Goal: Task Accomplishment & Management: Use online tool/utility

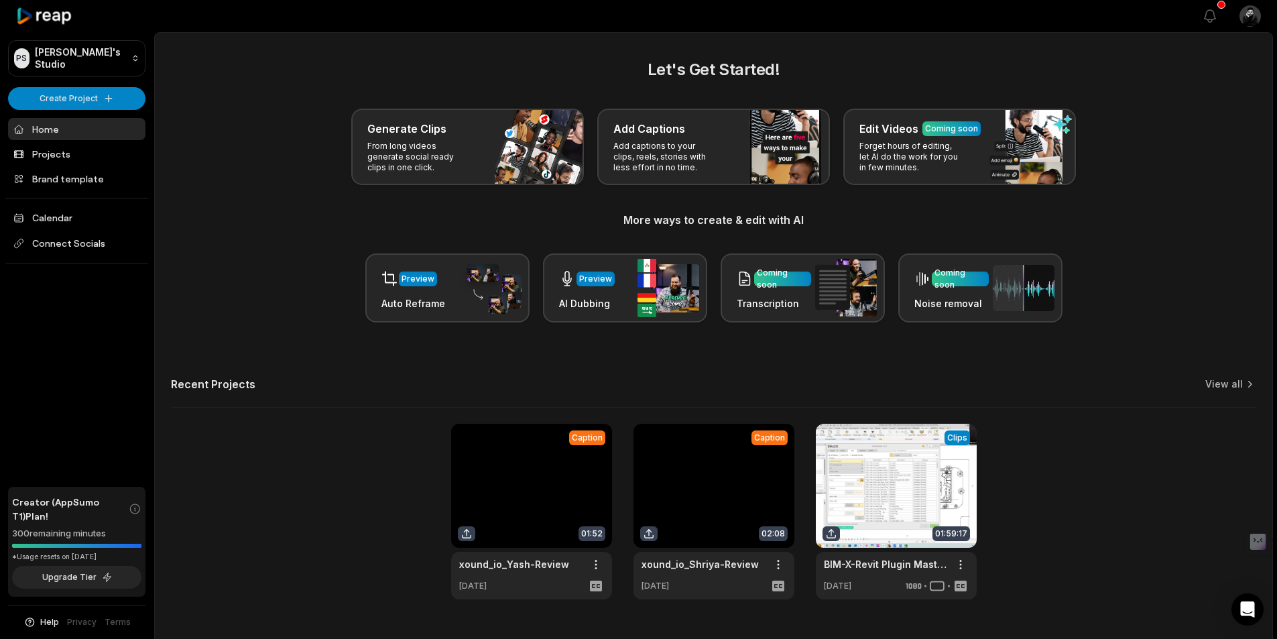
click at [1200, 137] on div "Generate Clips From long videos generate social ready clips in one click. Add C…" at bounding box center [714, 147] width 1086 height 76
click at [86, 150] on link "Projects" at bounding box center [76, 154] width 137 height 22
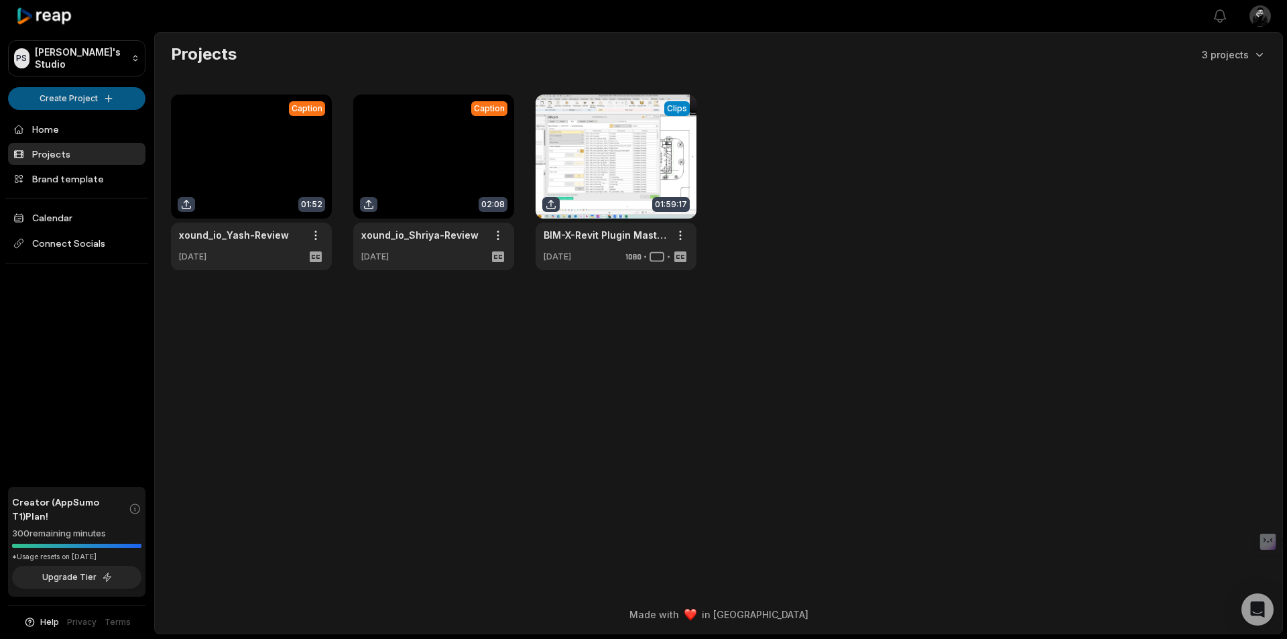
click at [114, 93] on html "PS Puneet's Studio Create Project Home Projects Brand template Calendar Connect…" at bounding box center [643, 319] width 1287 height 639
click at [316, 233] on html "PS Puneet's Studio Create Project Home Projects Brand template Calendar Connect…" at bounding box center [643, 319] width 1287 height 639
click at [312, 233] on html "PS Puneet's Studio Create Project Home Projects Brand template Calendar Connect…" at bounding box center [643, 319] width 1287 height 639
click at [290, 280] on div "Delete" at bounding box center [277, 283] width 87 height 22
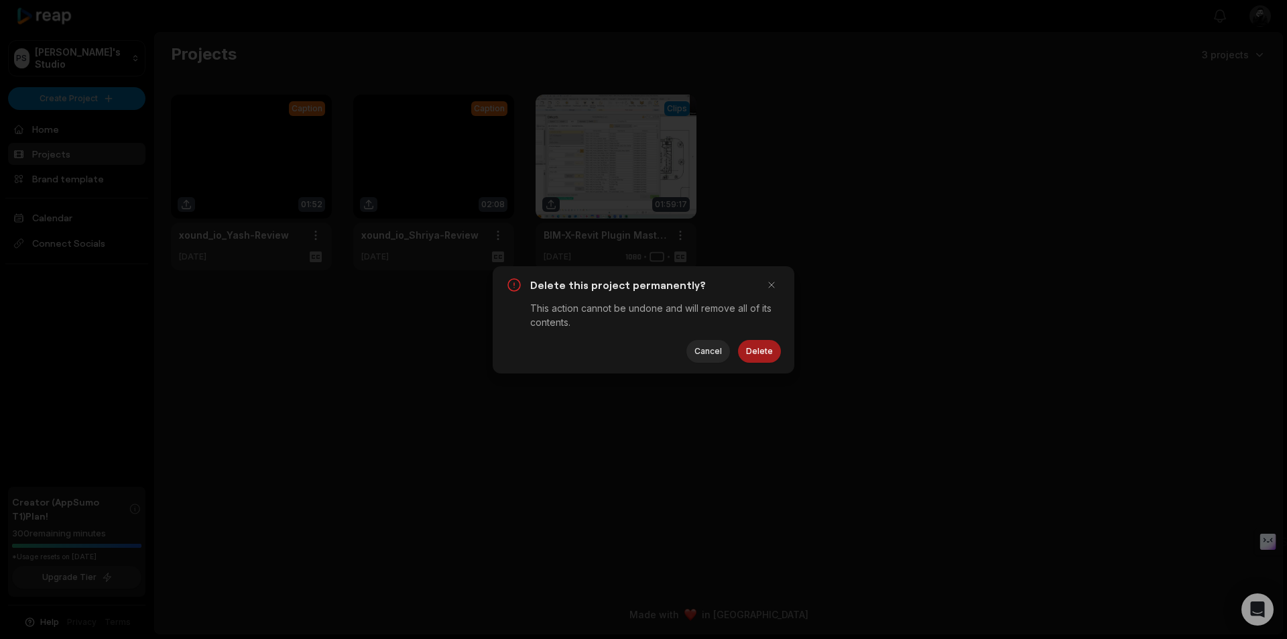
click at [752, 352] on button "Delete" at bounding box center [759, 351] width 43 height 23
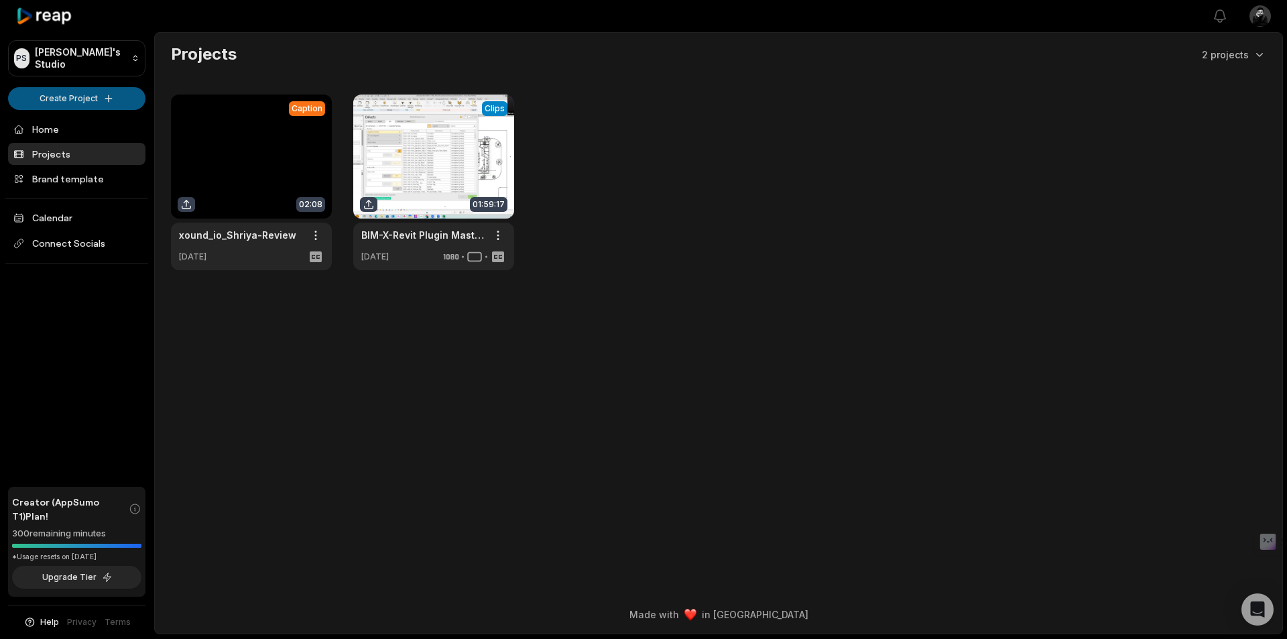
click at [109, 97] on html "PS Puneet's Studio Create Project Home Projects Brand template Calendar Connect…" at bounding box center [643, 319] width 1287 height 639
click at [96, 148] on link "Add Captions" at bounding box center [76, 148] width 131 height 22
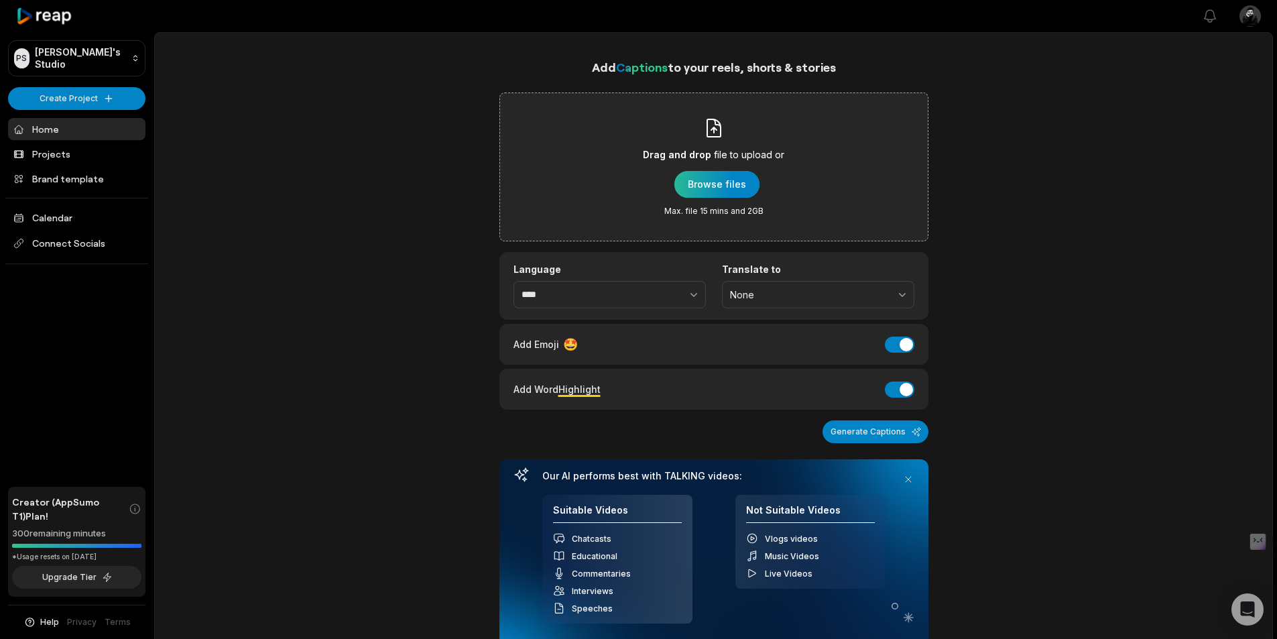
click at [715, 179] on div "button" at bounding box center [717, 184] width 85 height 27
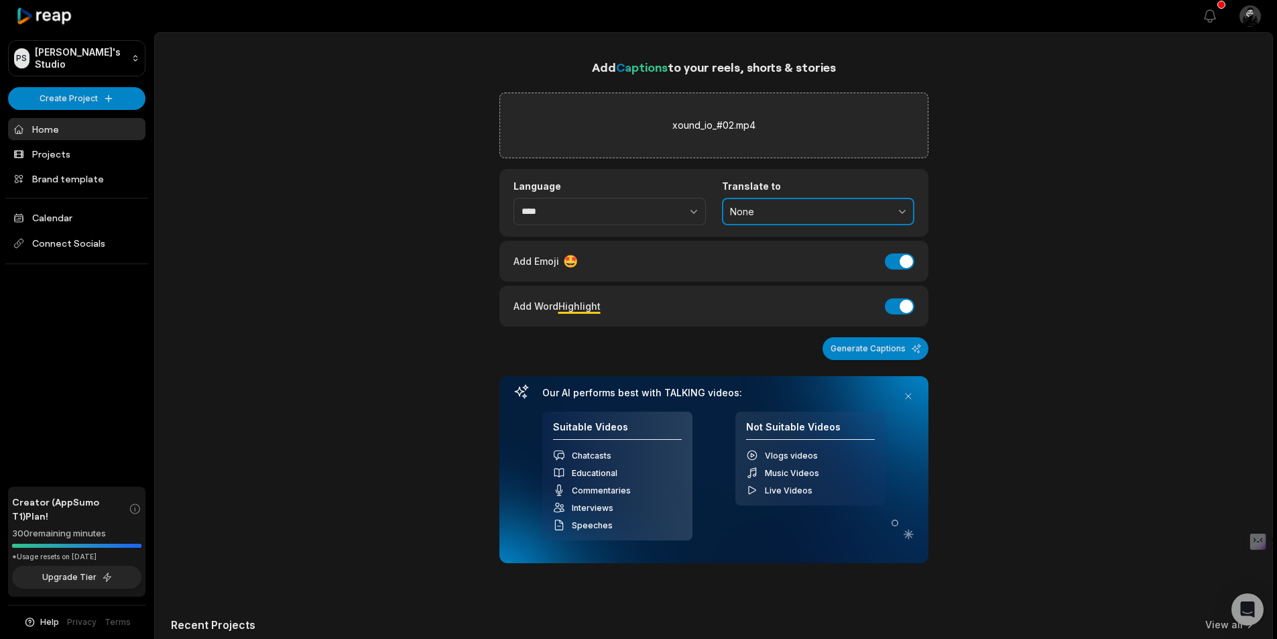
click at [746, 212] on span "None" at bounding box center [809, 212] width 158 height 12
click at [704, 249] on div "Add Emoji 🤩 Add Emoji" at bounding box center [714, 261] width 429 height 41
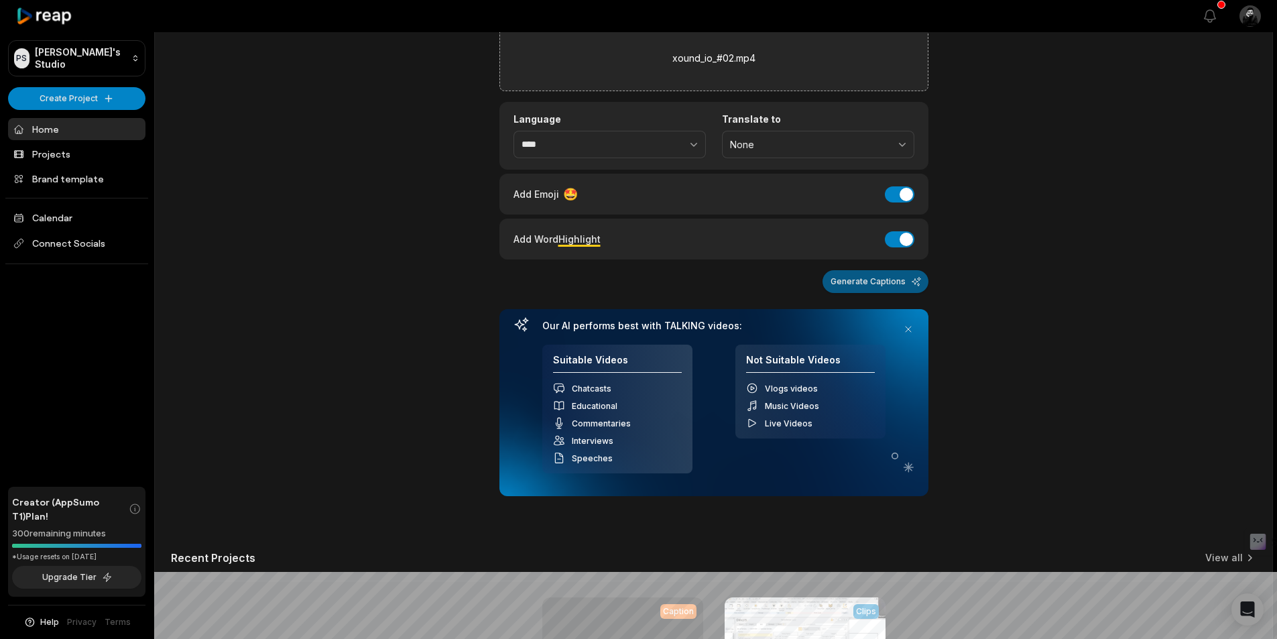
click at [885, 280] on button "Generate Captions" at bounding box center [876, 281] width 106 height 23
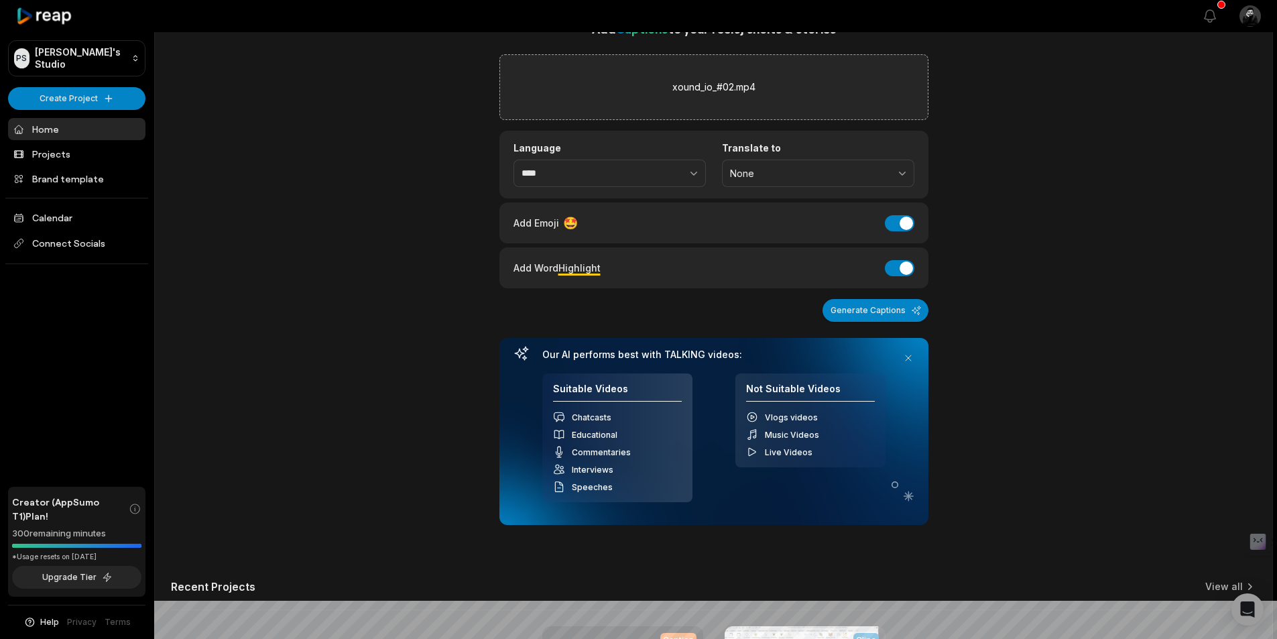
scroll to position [0, 0]
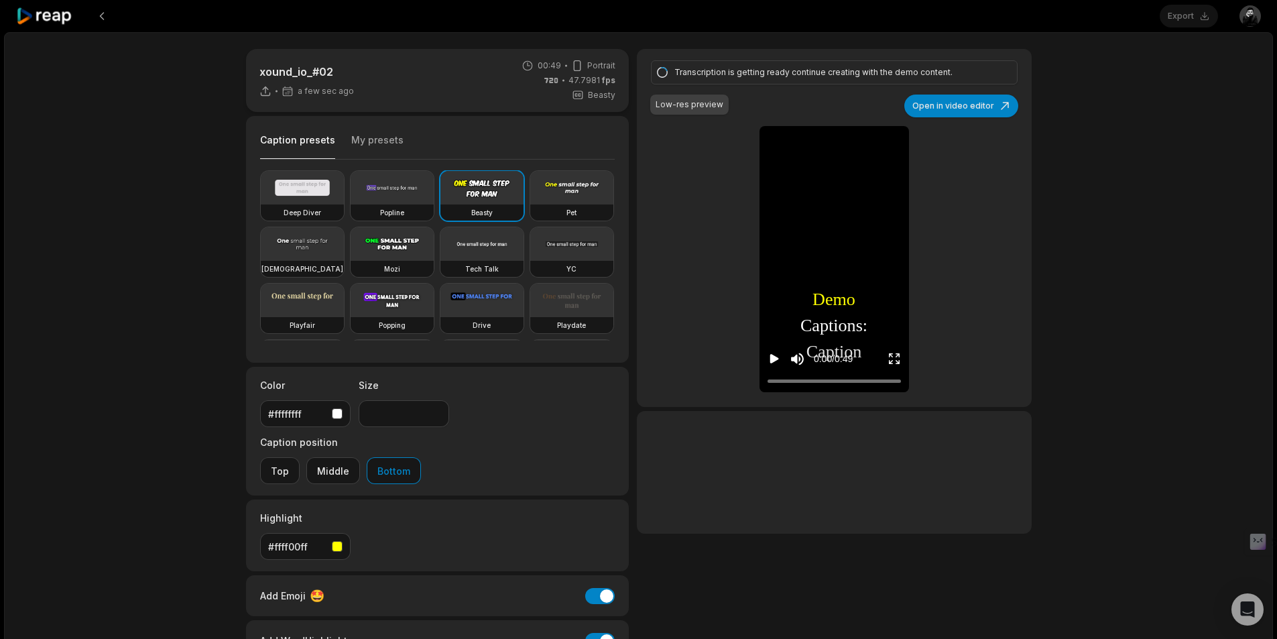
click at [361, 137] on button "My presets" at bounding box center [377, 145] width 52 height 25
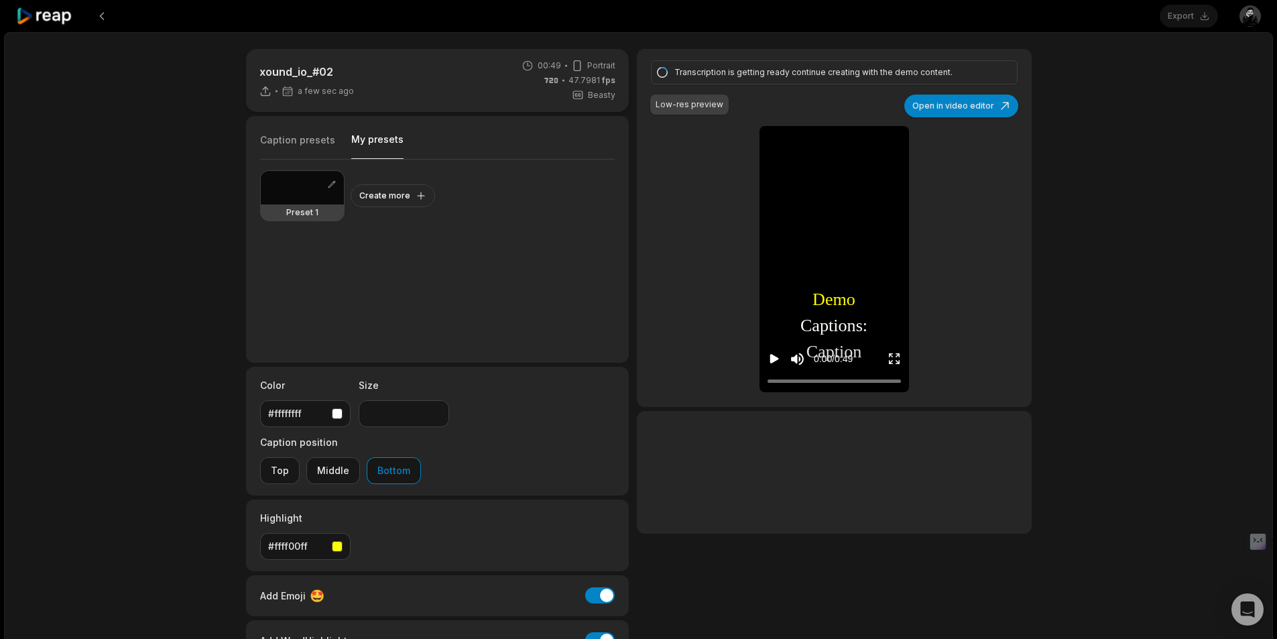
click at [298, 193] on div at bounding box center [302, 188] width 83 height 34
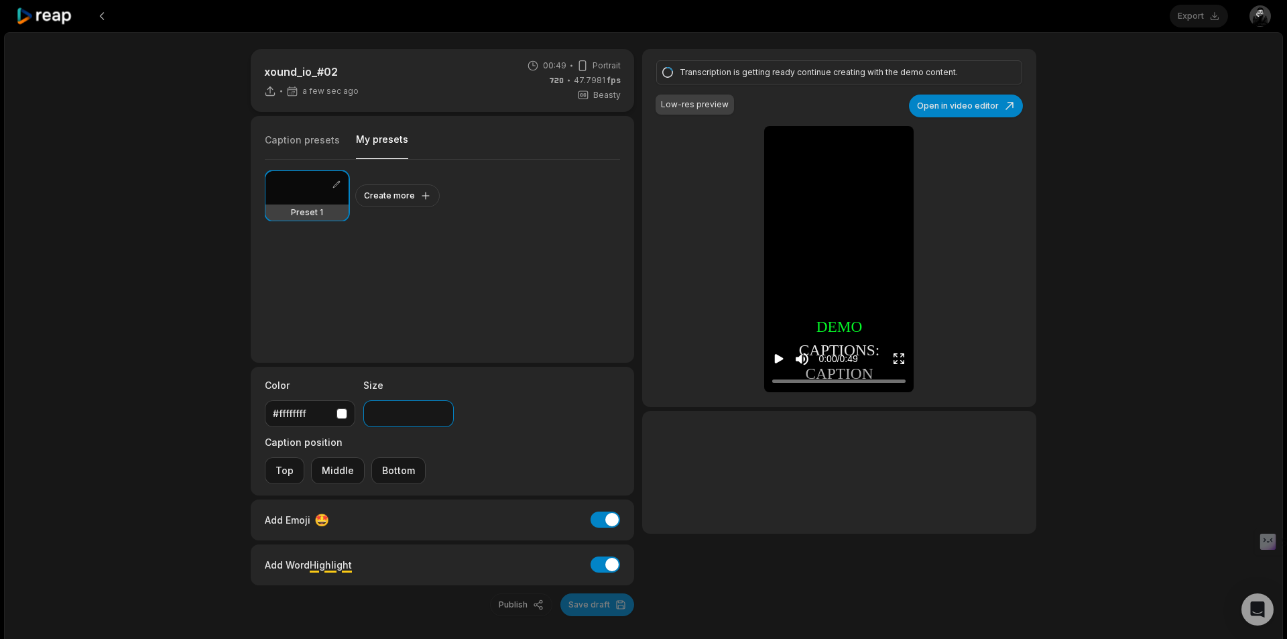
click at [444, 418] on input "**" at bounding box center [408, 413] width 91 height 27
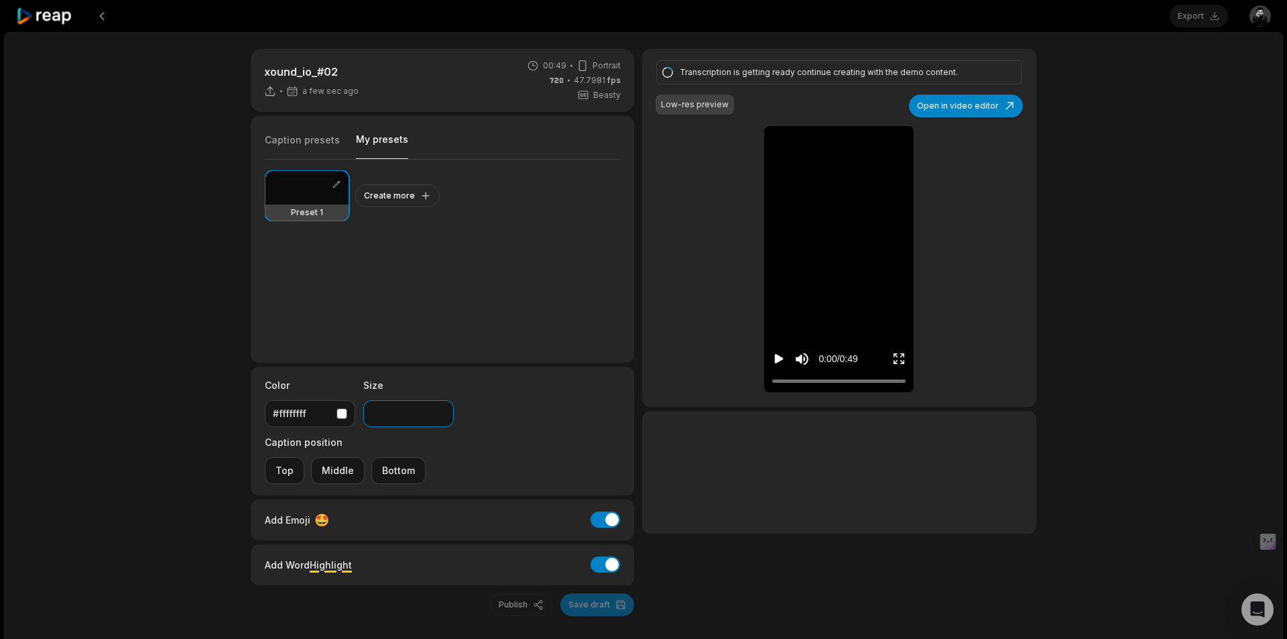
click at [444, 418] on input "**" at bounding box center [408, 413] width 91 height 27
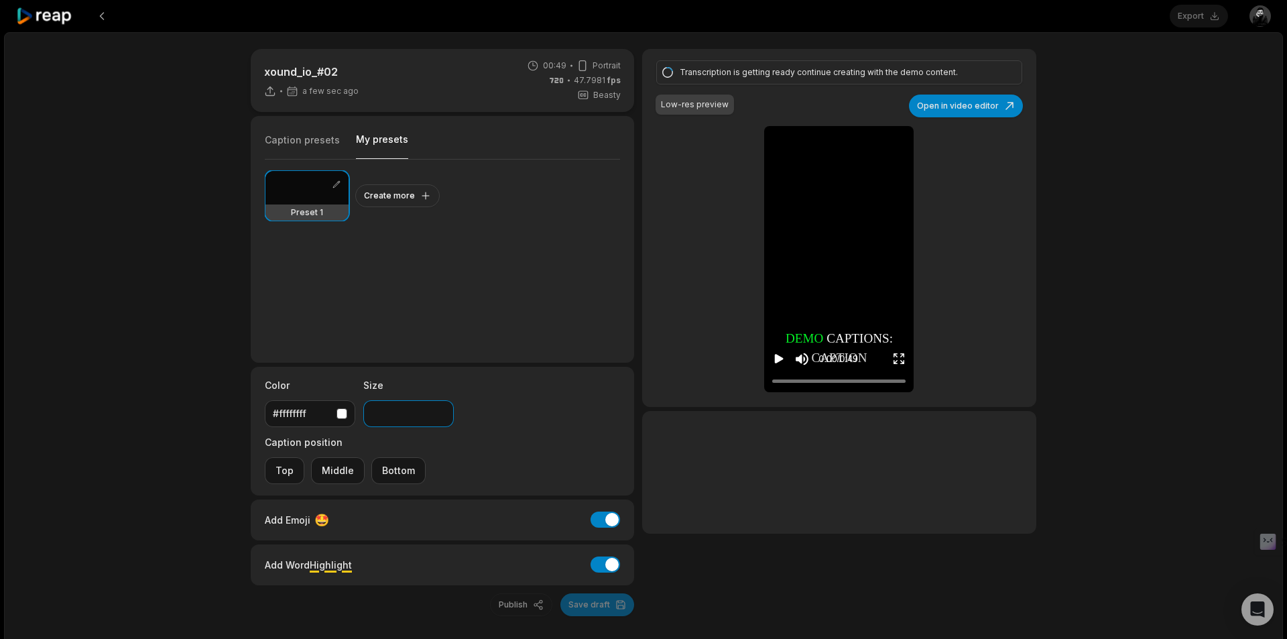
click at [444, 418] on input "**" at bounding box center [408, 413] width 91 height 27
click at [407, 413] on input "**" at bounding box center [408, 413] width 91 height 27
click at [447, 287] on div "Preset 1 Create more" at bounding box center [442, 256] width 355 height 192
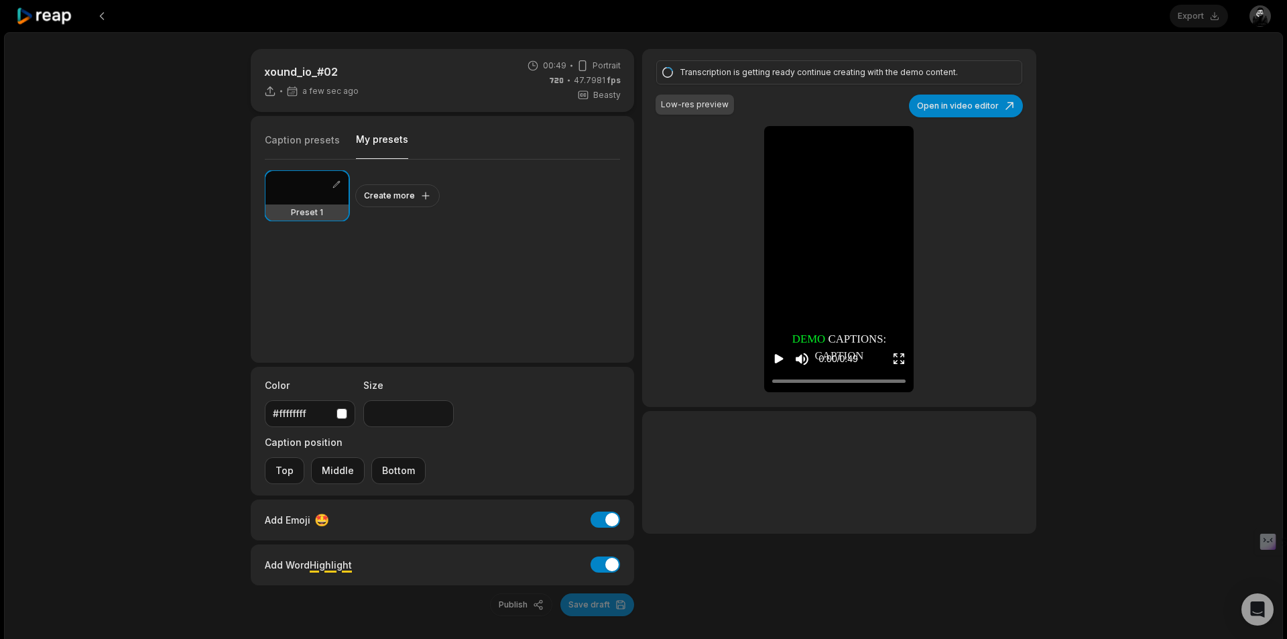
click at [893, 361] on icon "Enter Fullscreen" at bounding box center [899, 358] width 13 height 13
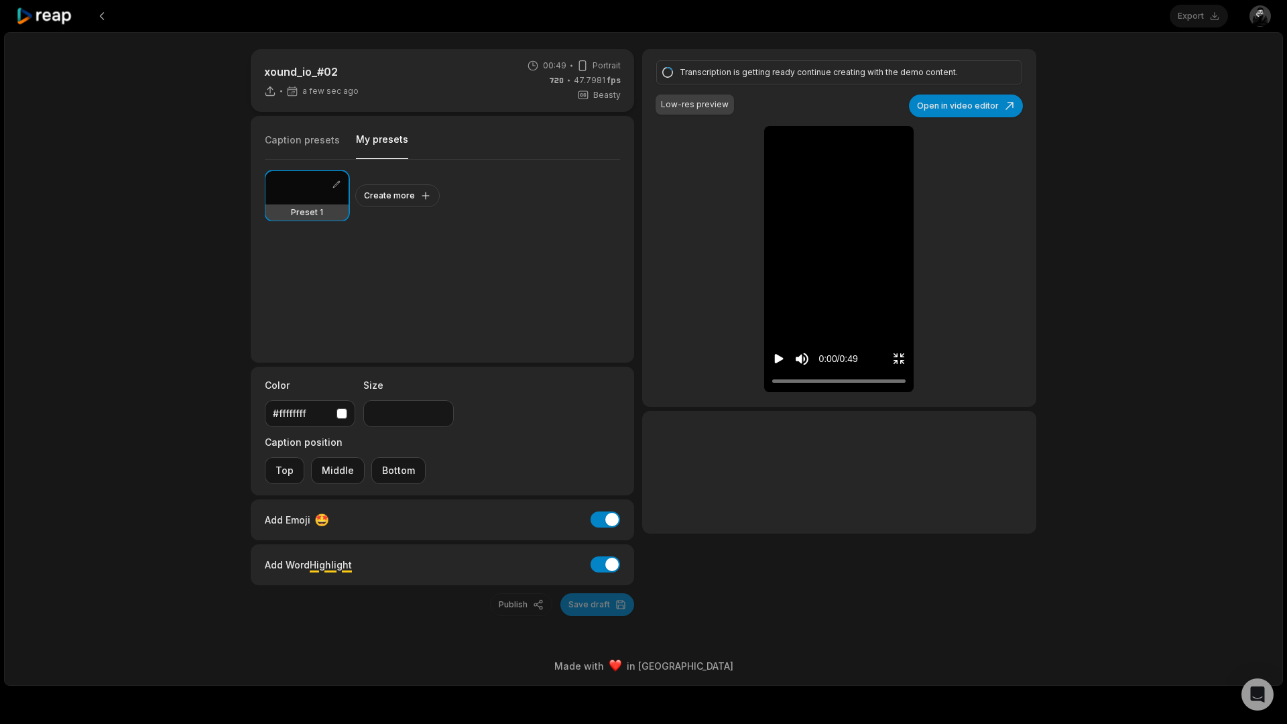
click at [772, 365] on icon "Play video" at bounding box center [778, 358] width 13 height 13
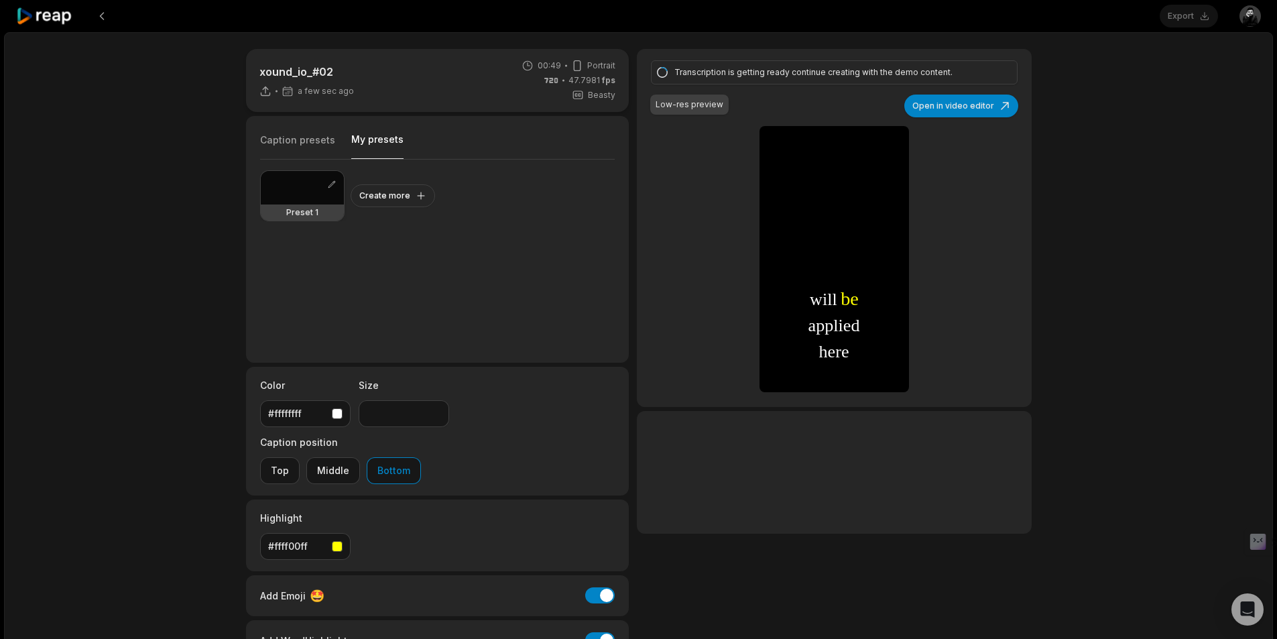
click at [300, 199] on div at bounding box center [302, 188] width 83 height 34
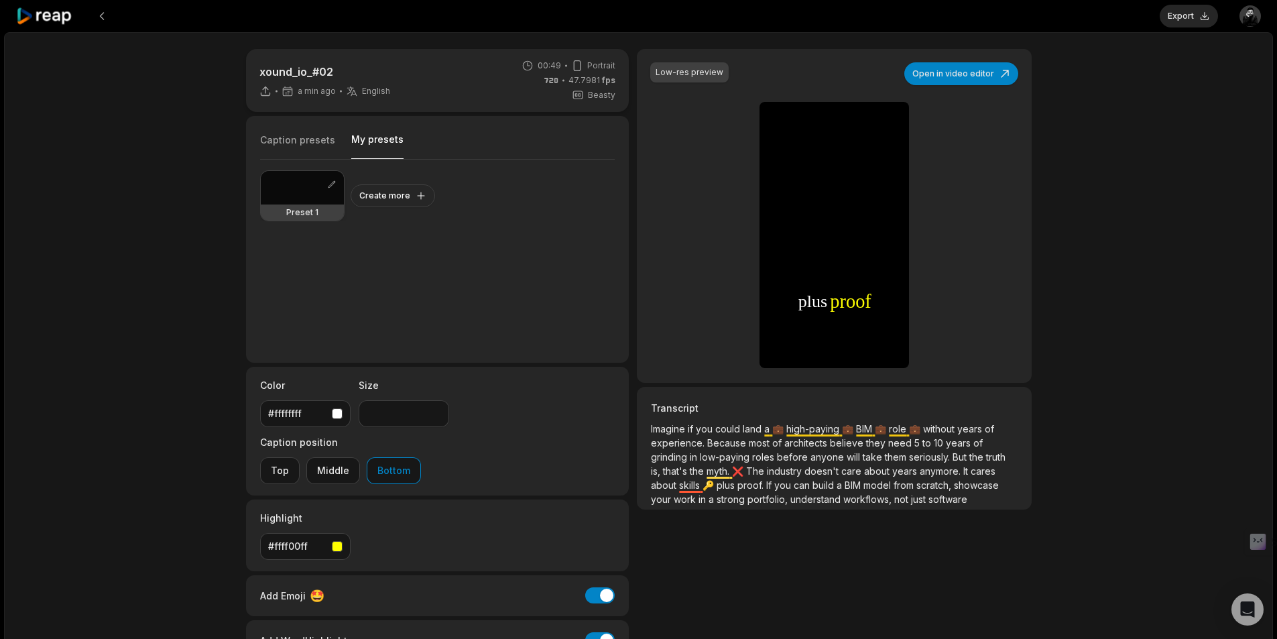
click at [307, 194] on div at bounding box center [302, 188] width 83 height 34
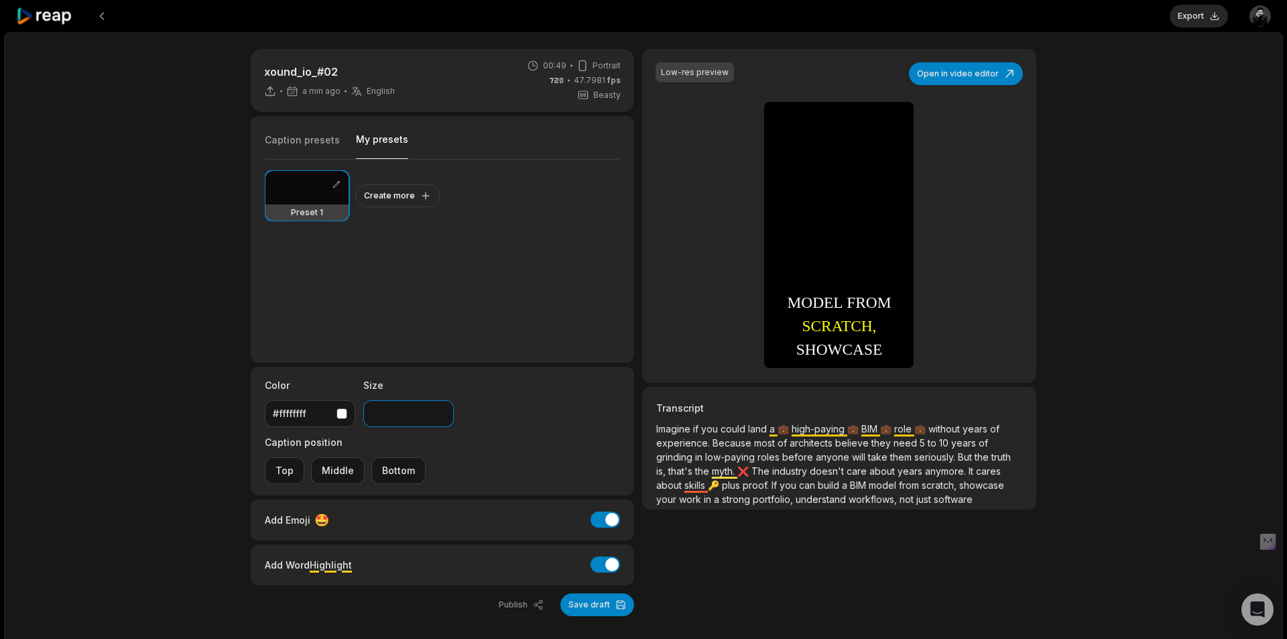
click at [416, 416] on input "**" at bounding box center [408, 413] width 91 height 27
type input "**"
click at [472, 312] on div "Preset 1 Create more" at bounding box center [442, 256] width 355 height 192
click at [988, 75] on button "Open in video editor" at bounding box center [966, 73] width 114 height 23
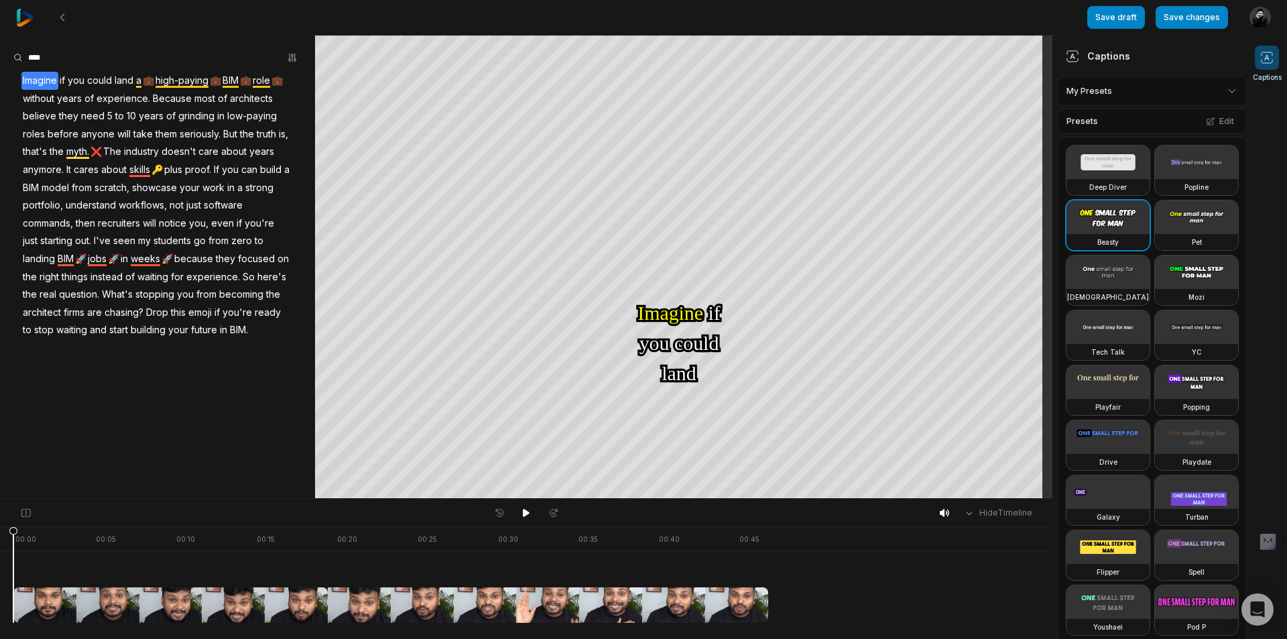
click at [1155, 179] on video at bounding box center [1196, 163] width 83 height 34
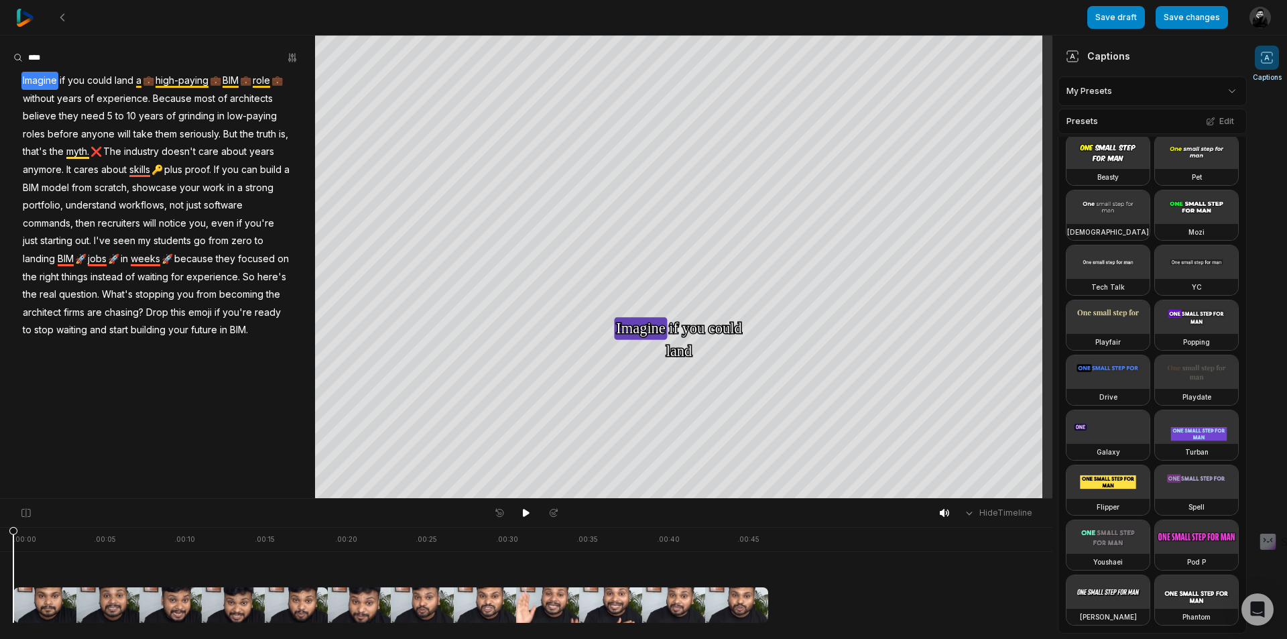
scroll to position [11, 0]
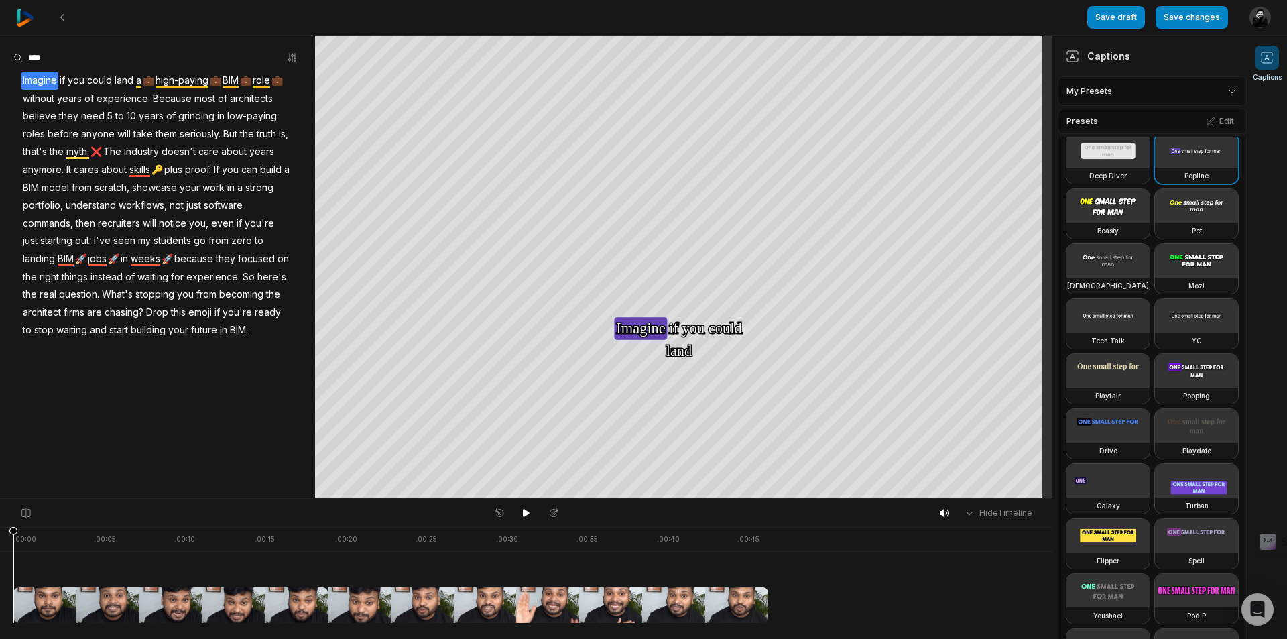
click at [1182, 83] on html "Save draft Save changes Open user menu Captions Your browser does not support m…" at bounding box center [643, 319] width 1287 height 639
click at [1215, 247] on html "Save draft Save changes Open user menu Captions Your browser does not support m…" at bounding box center [643, 319] width 1287 height 639
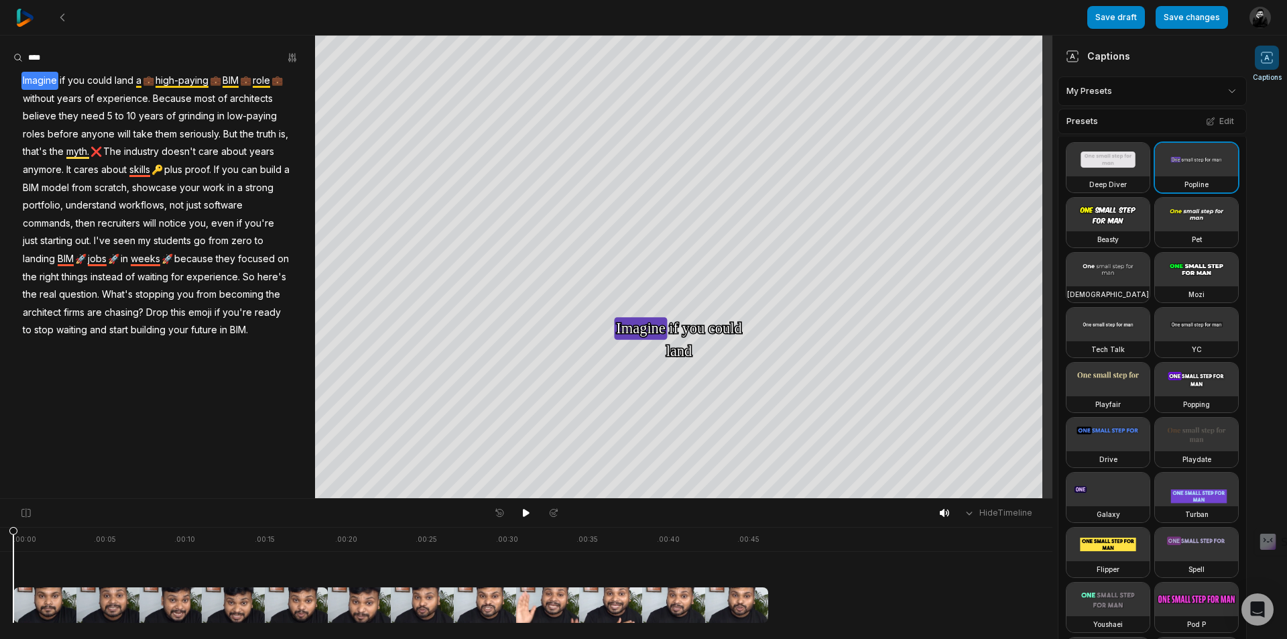
scroll to position [0, 0]
click at [523, 514] on icon at bounding box center [526, 513] width 7 height 8
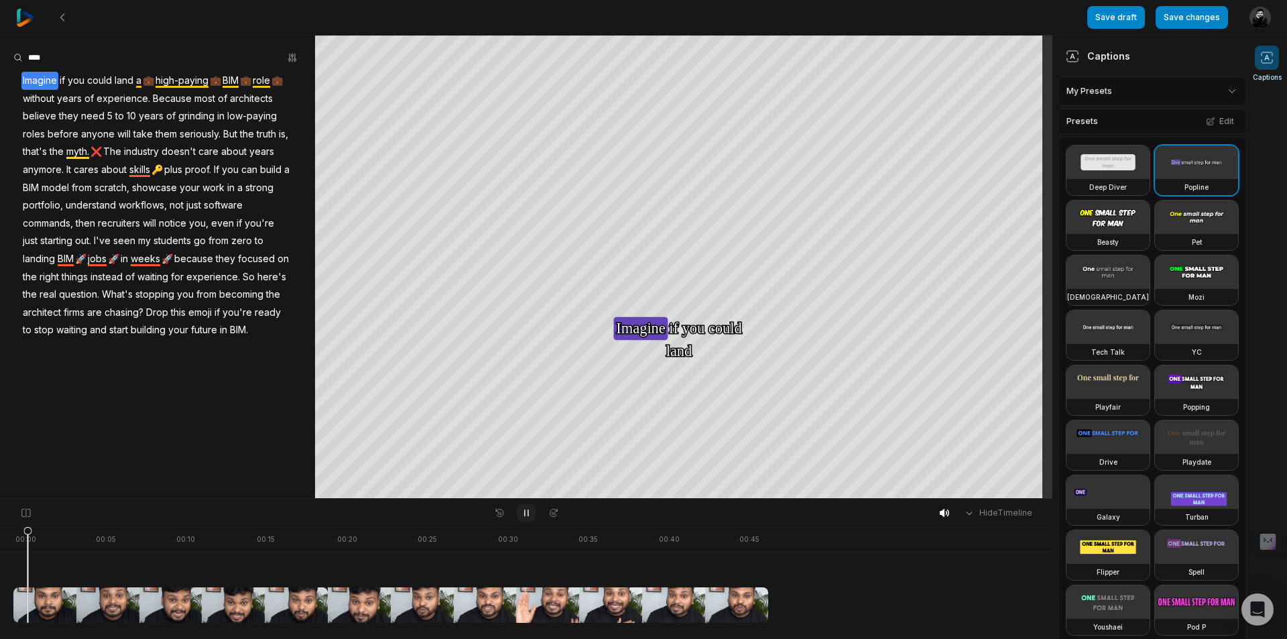
click at [523, 514] on icon at bounding box center [526, 513] width 11 height 11
click at [1121, 84] on html "Save draft Save changes Open user menu Captions Your browser does not support m…" at bounding box center [643, 319] width 1287 height 639
click at [1211, 118] on button "Edit" at bounding box center [1220, 121] width 36 height 17
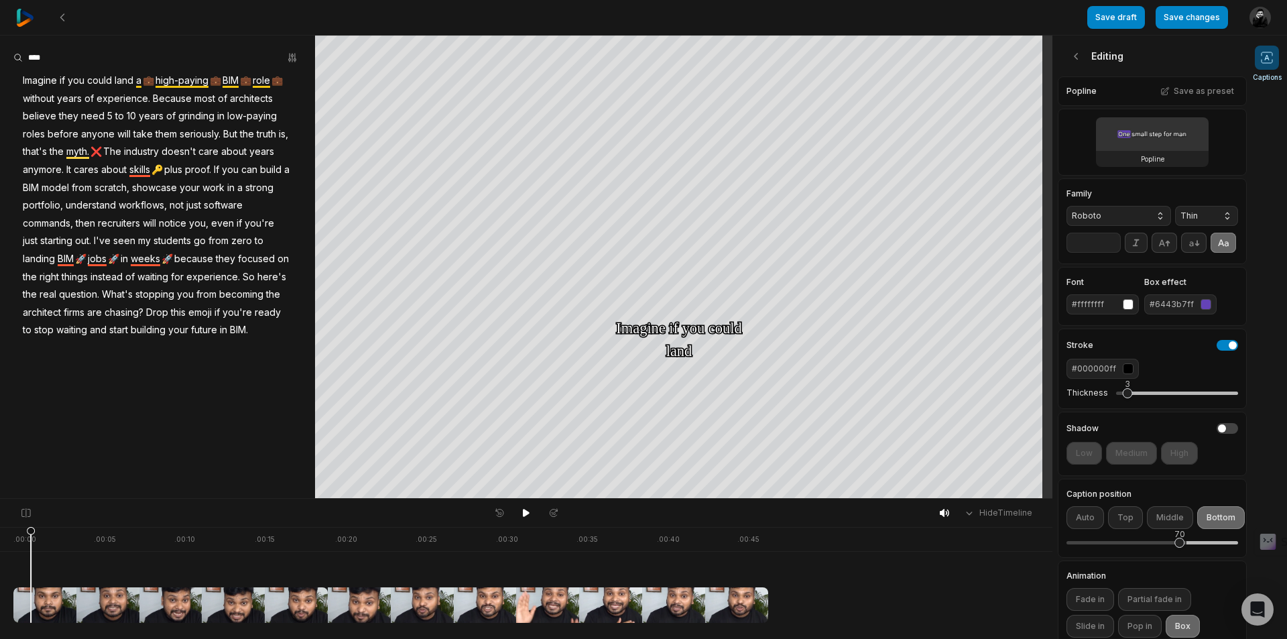
scroll to position [190, 0]
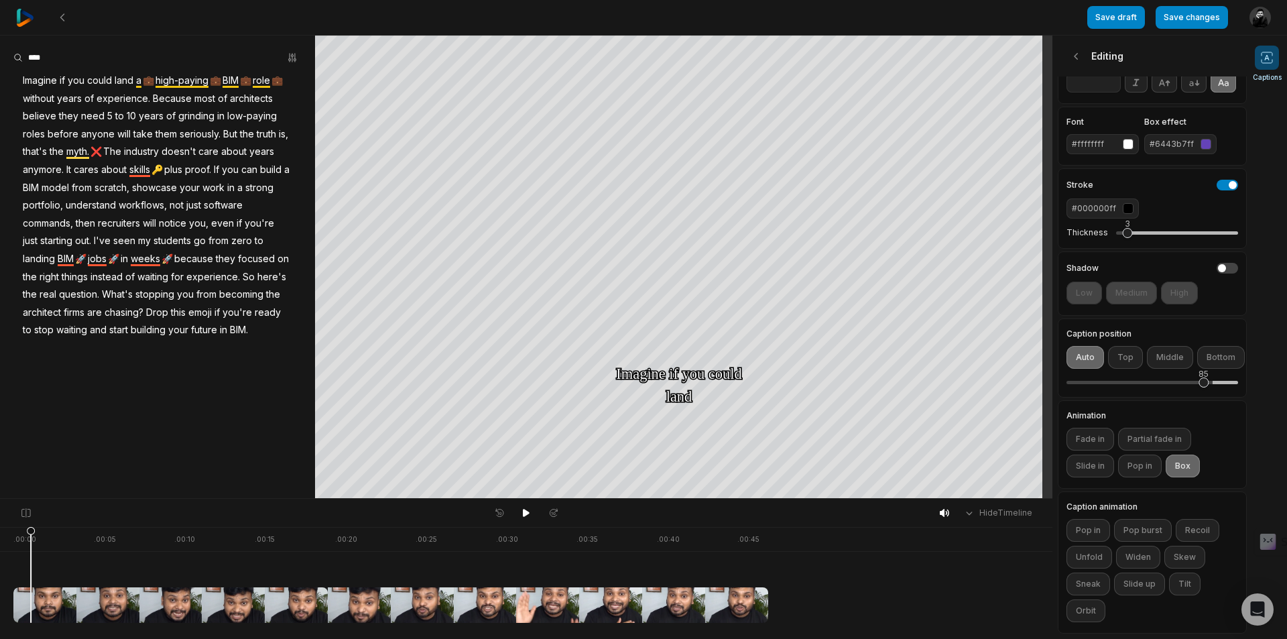
drag, startPoint x: 1181, startPoint y: 377, endPoint x: 1204, endPoint y: 380, distance: 23.7
click at [1204, 380] on div "85" at bounding box center [1153, 383] width 172 height 28
click at [1170, 412] on label "Animation" at bounding box center [1153, 416] width 172 height 8
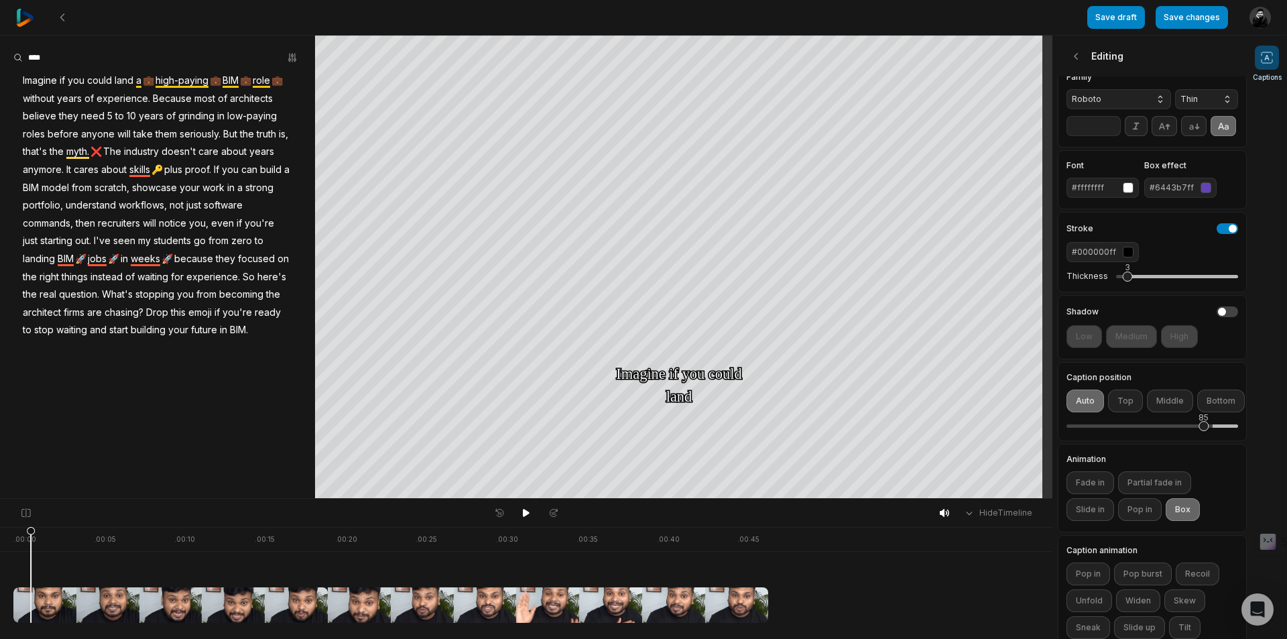
scroll to position [0, 0]
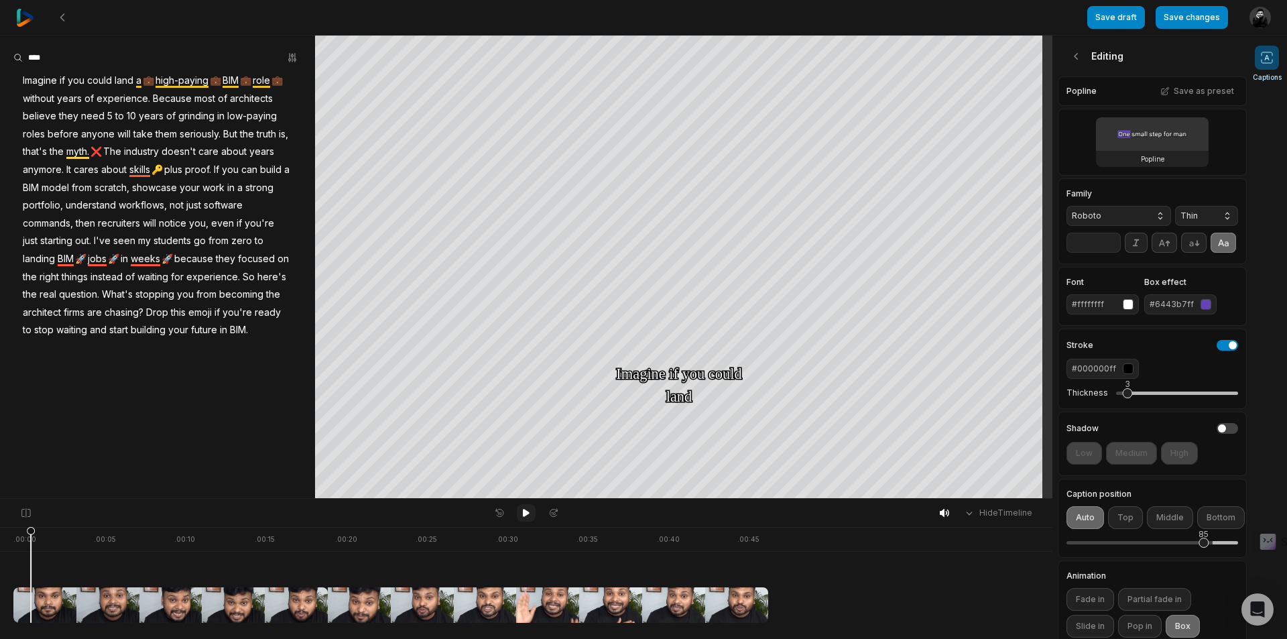
click at [522, 515] on icon at bounding box center [526, 513] width 11 height 11
click at [1076, 58] on icon at bounding box center [1076, 56] width 13 height 13
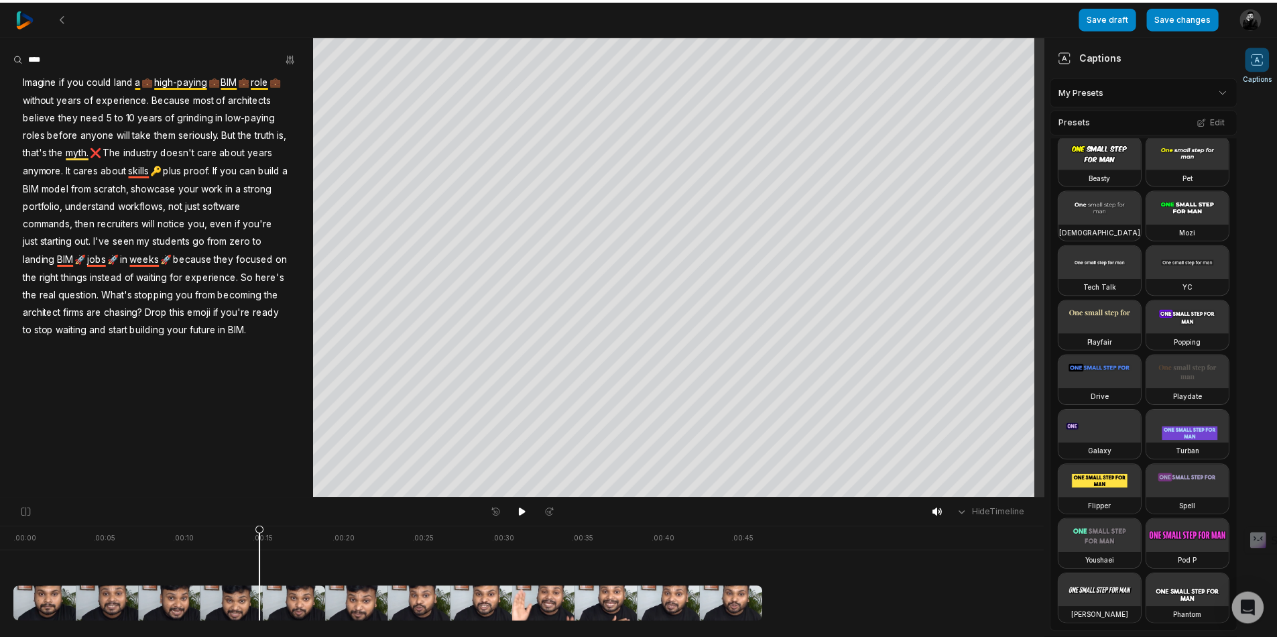
scroll to position [615, 0]
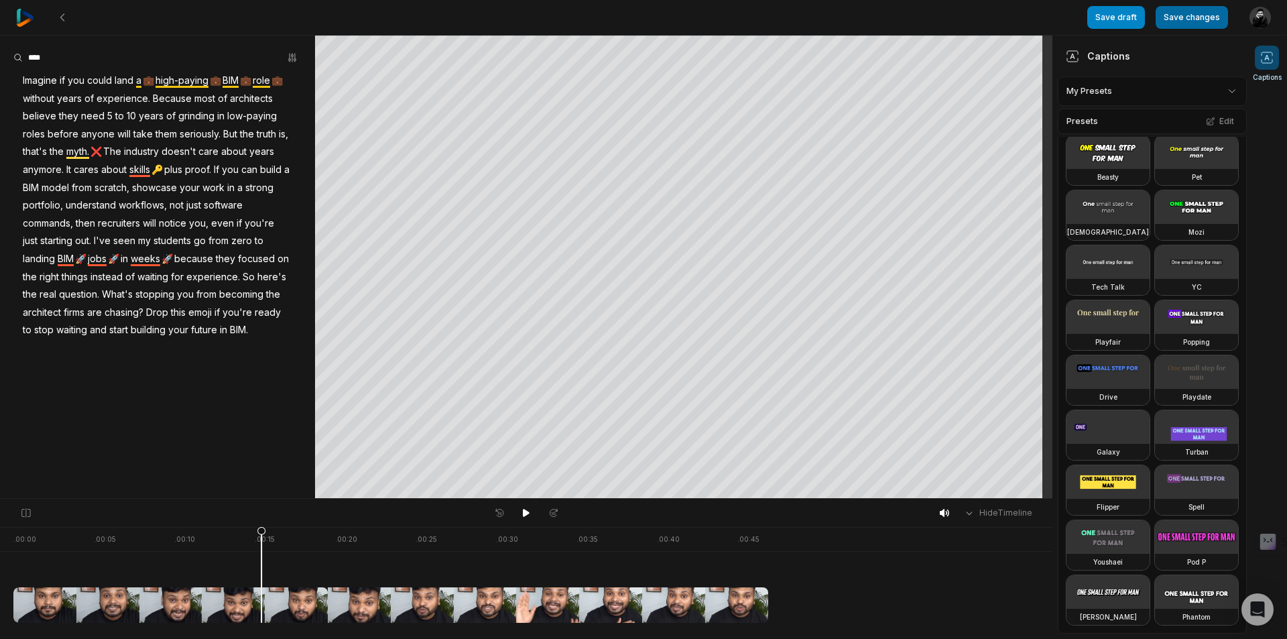
click at [1175, 15] on button "Save changes" at bounding box center [1192, 17] width 72 height 23
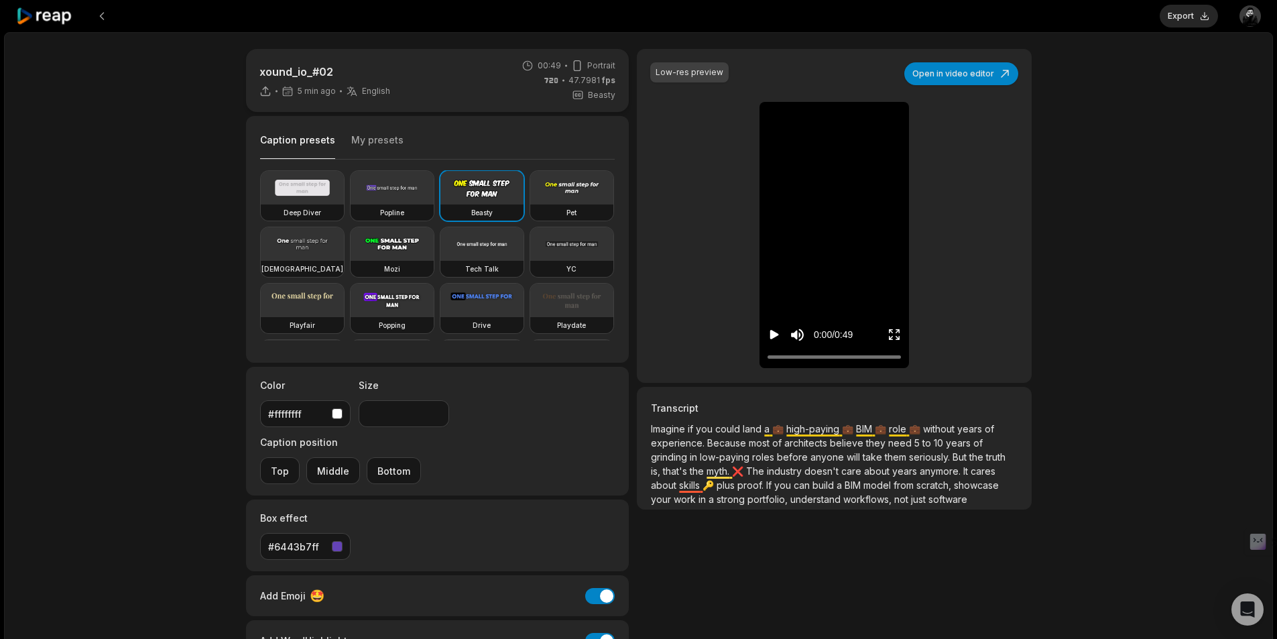
type input "**"
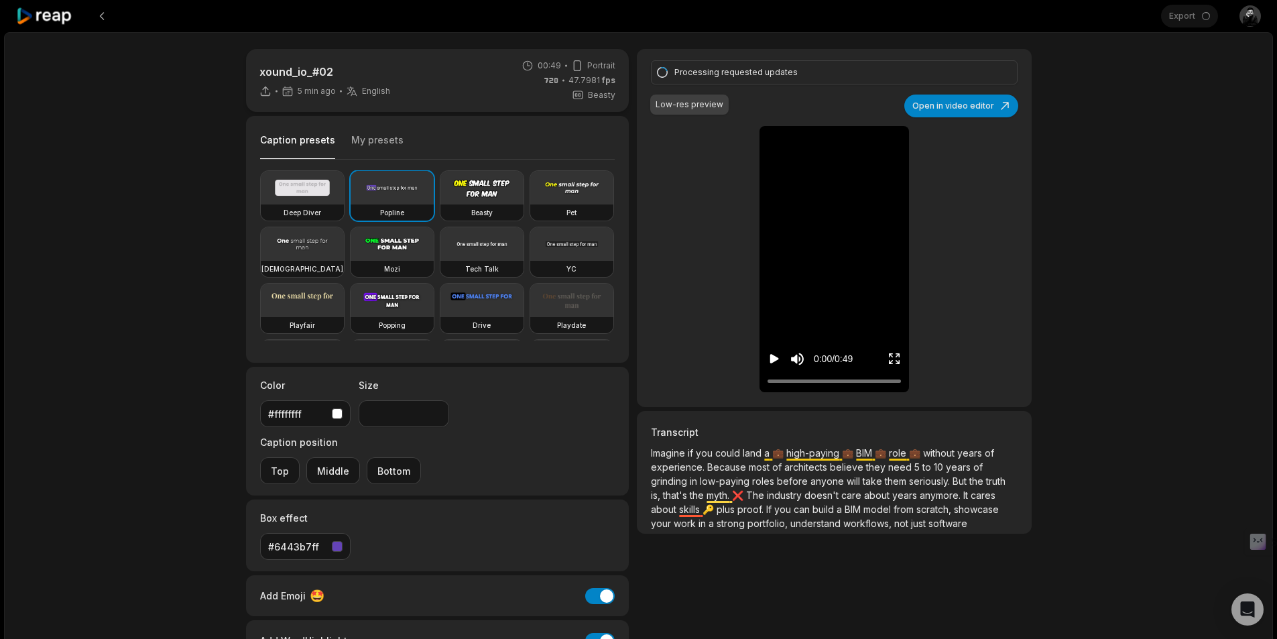
click at [1155, 104] on div "xound_io_#02 5 min ago English en 00:49 Portrait 47.7981 fps Beasty Caption pre…" at bounding box center [638, 397] width 1269 height 730
click at [123, 54] on div "xound_io_#02 5 min ago English en 00:49 Portrait 47.7981 fps Beasty Caption pre…" at bounding box center [638, 397] width 1269 height 730
click at [101, 13] on button at bounding box center [102, 16] width 24 height 24
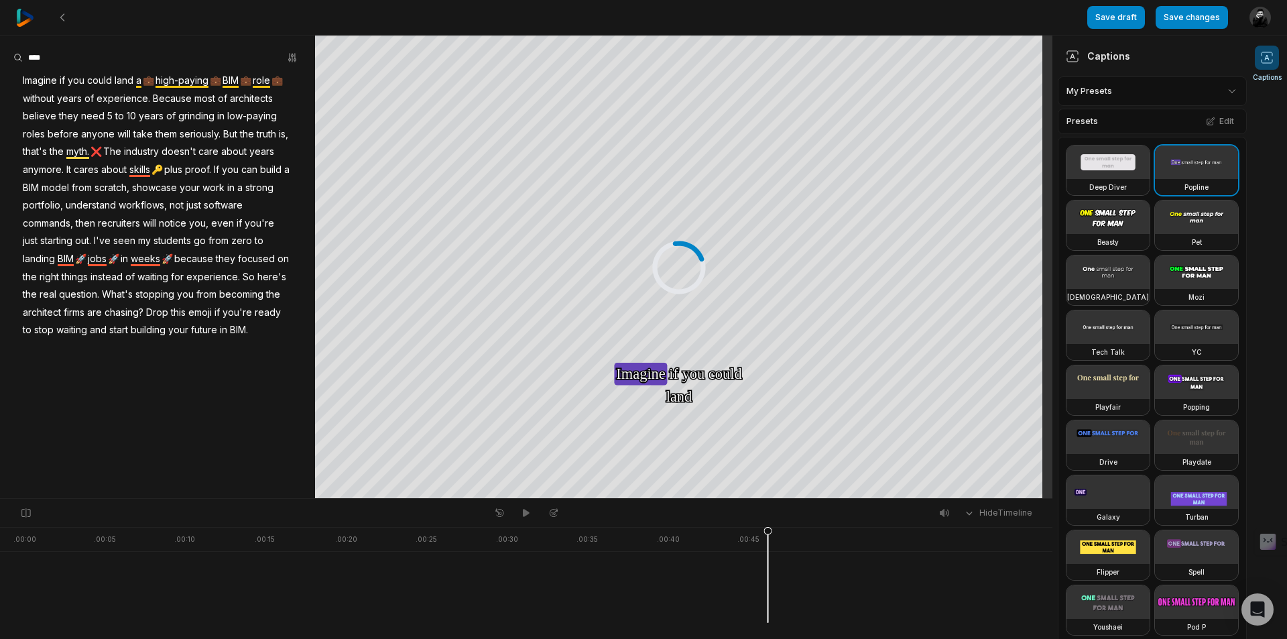
click at [27, 16] on img at bounding box center [25, 18] width 18 height 18
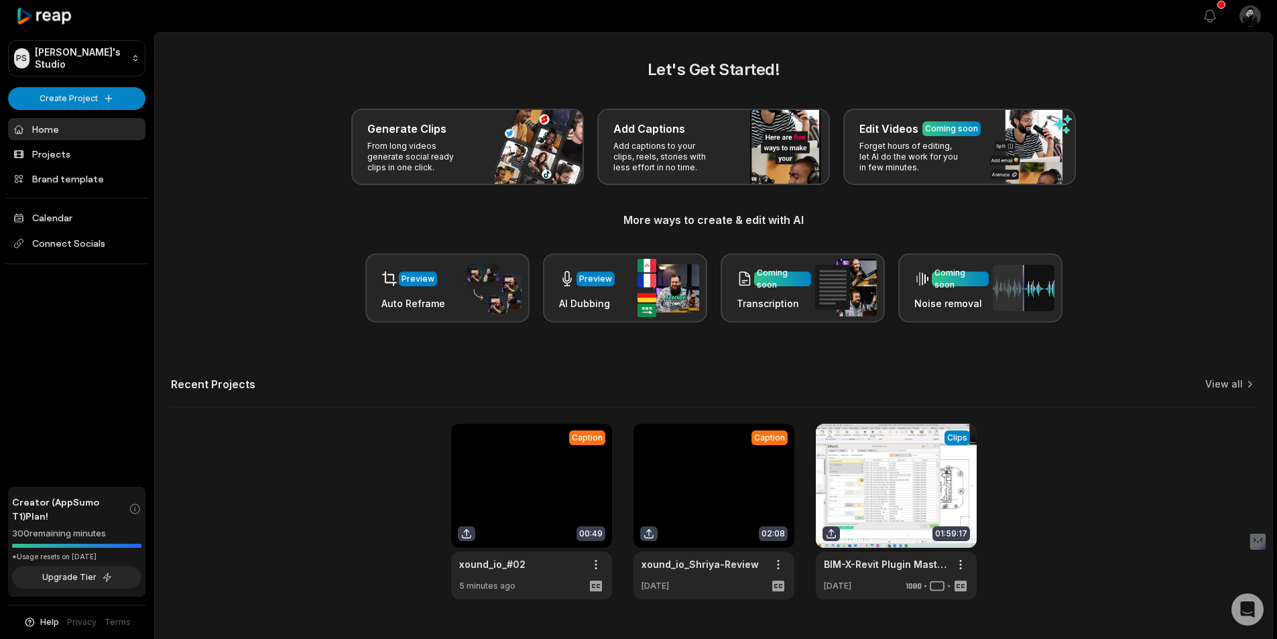
click at [1143, 127] on div "Generate Clips From long videos generate social ready clips in one click. Add C…" at bounding box center [714, 147] width 1086 height 76
